Goal: Task Accomplishment & Management: Manage account settings

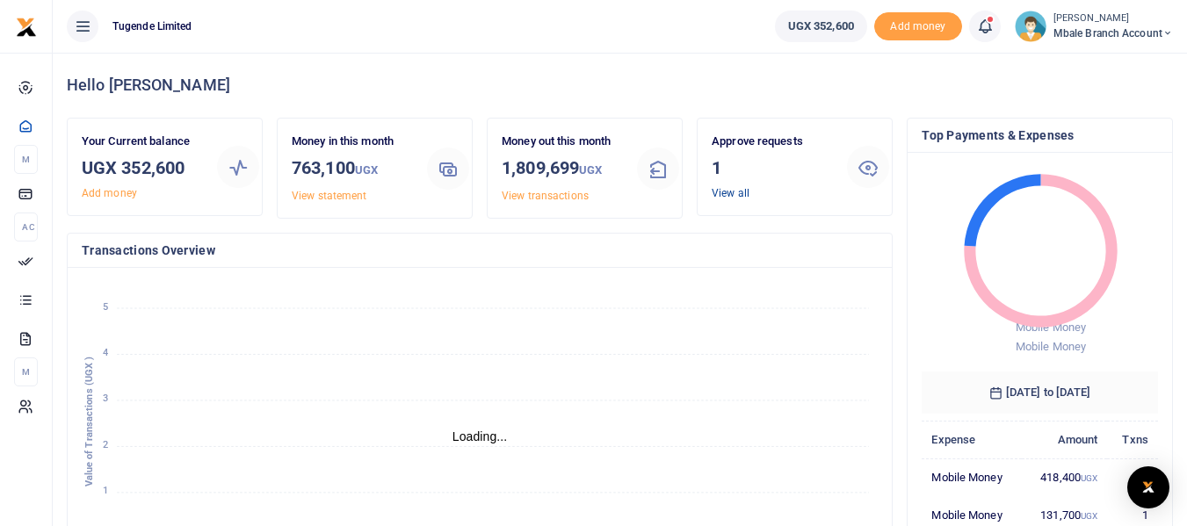
scroll to position [14, 14]
click at [734, 193] on link "View all" at bounding box center [731, 193] width 38 height 12
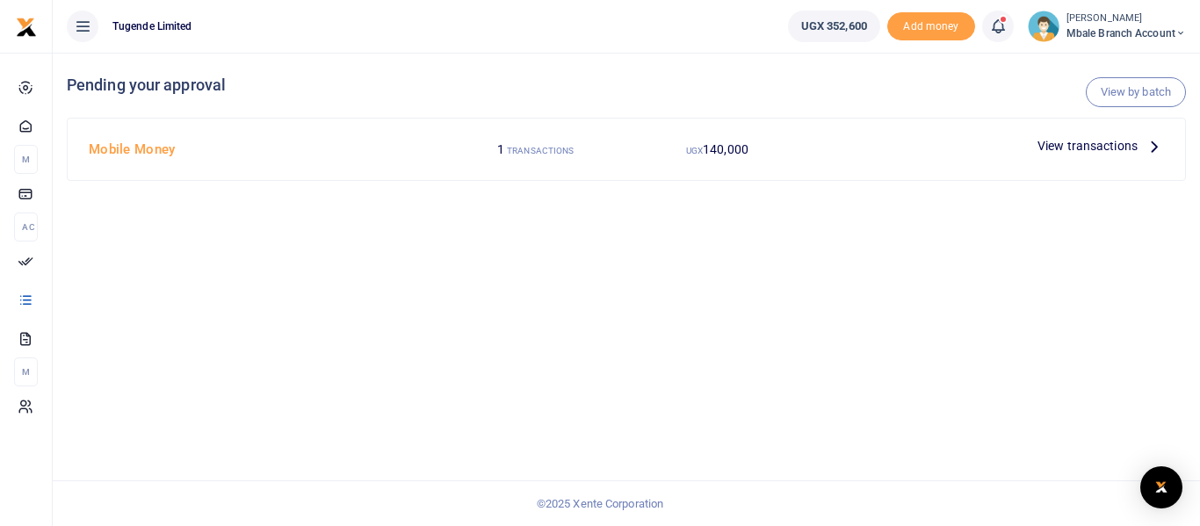
click at [1140, 148] on p "View transactions" at bounding box center [1100, 145] width 126 height 19
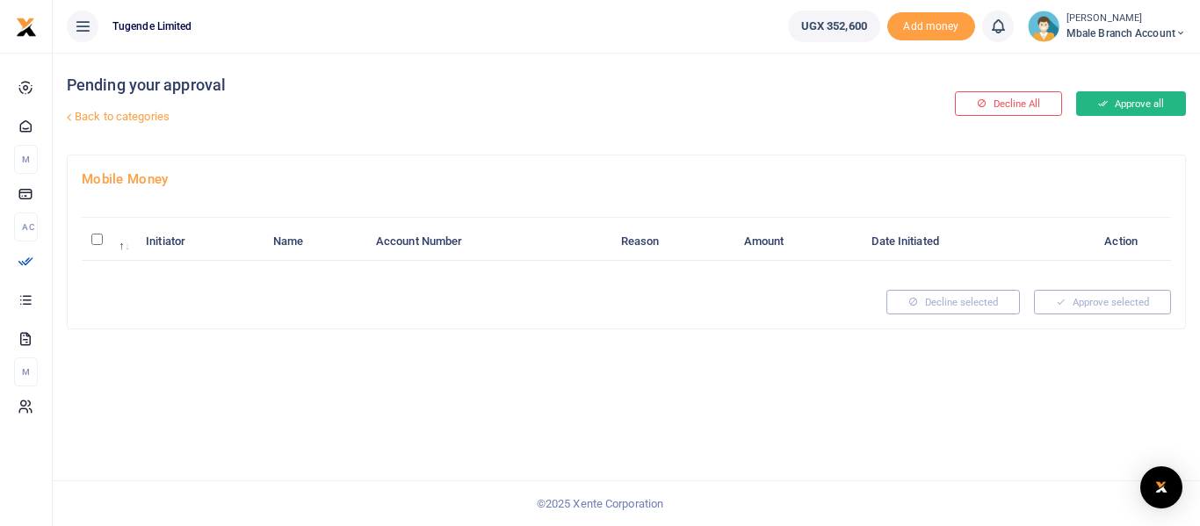
click at [1136, 101] on button "Approve all" at bounding box center [1131, 103] width 110 height 25
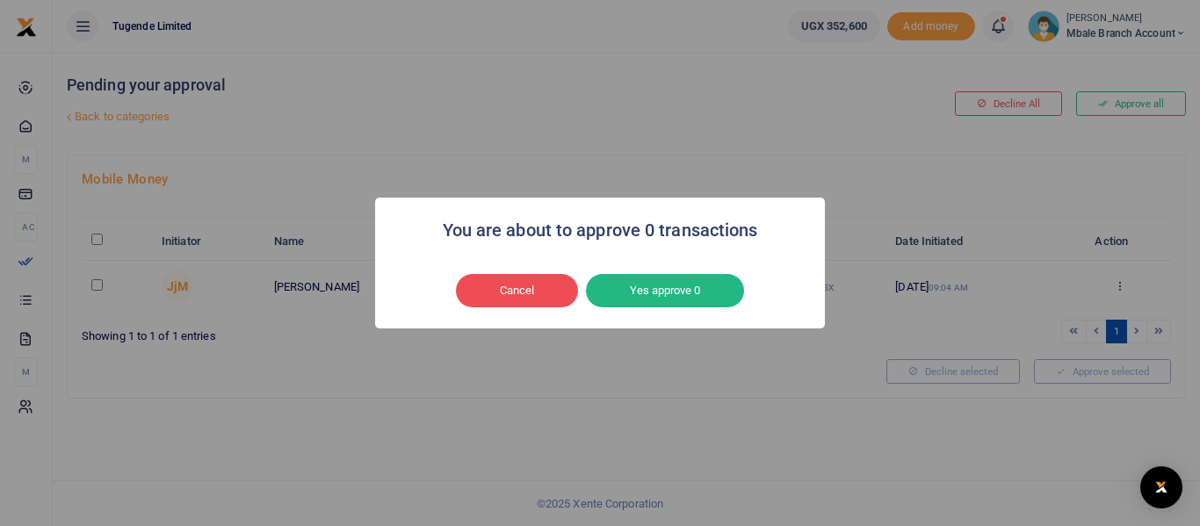
click at [565, 119] on div "You are about to approve 0 transactions × Cancel No Yes approve 0" at bounding box center [600, 263] width 1200 height 526
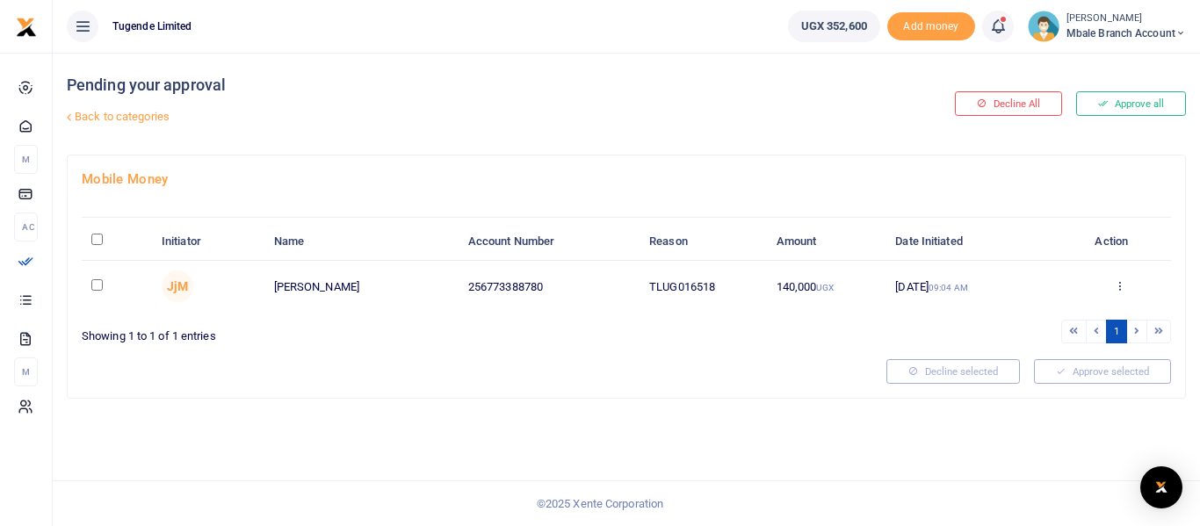
click at [96, 285] on input "checkbox" at bounding box center [96, 284] width 11 height 11
checkbox input "true"
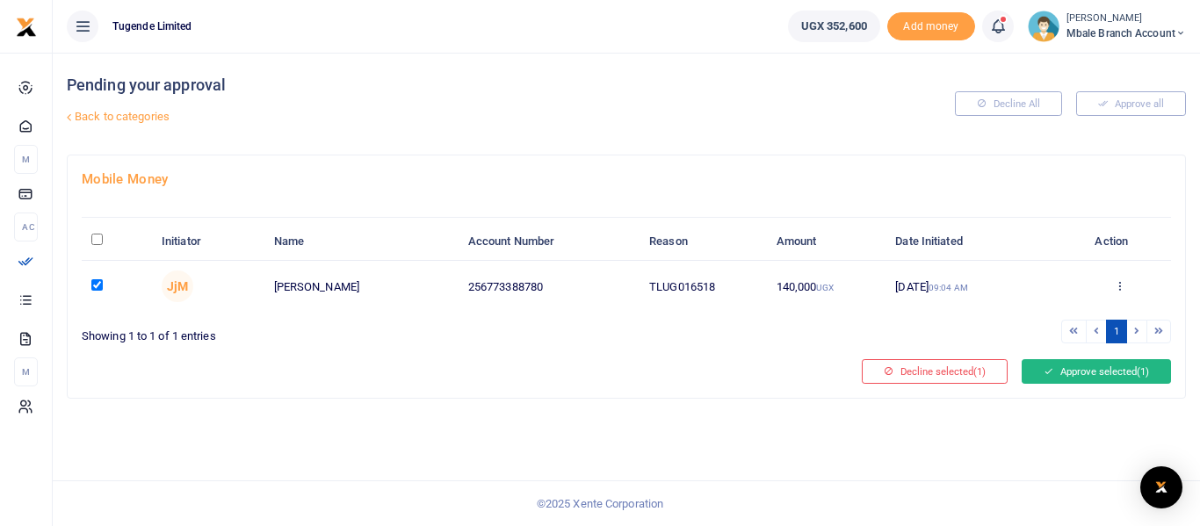
click at [1075, 367] on button "Approve selected (1)" at bounding box center [1096, 371] width 149 height 25
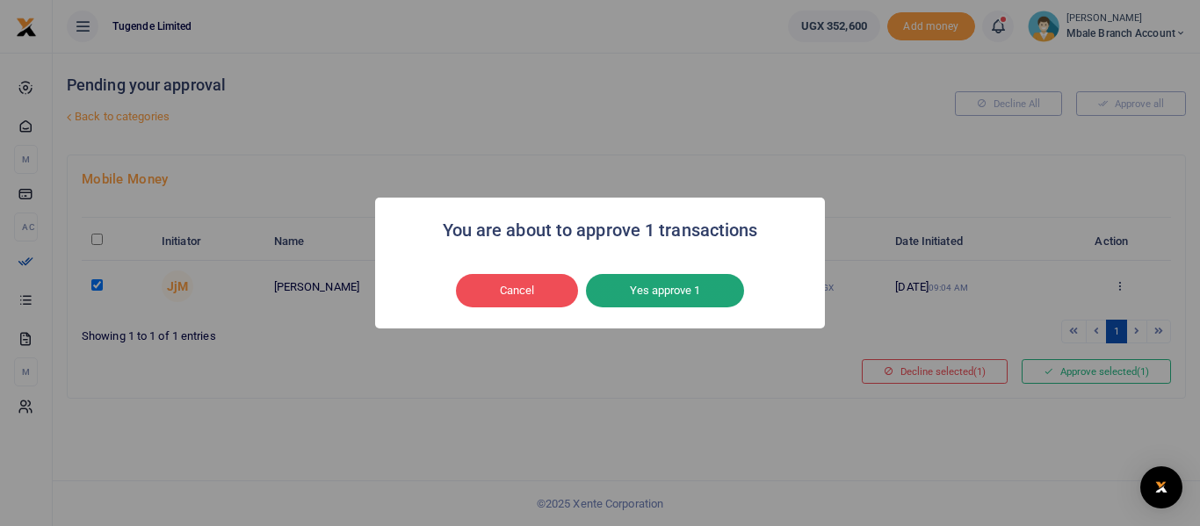
click at [663, 290] on button "Yes approve 1" at bounding box center [665, 290] width 158 height 33
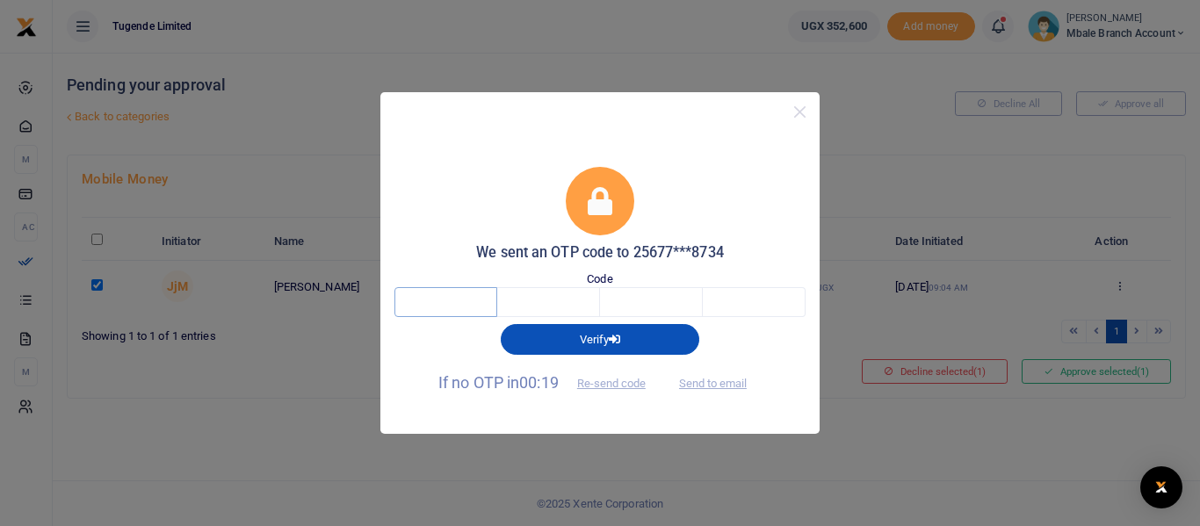
click at [435, 307] on input "text" at bounding box center [445, 302] width 103 height 30
type input "1"
type input "2"
type input "5"
